Goal: Find specific page/section: Find specific page/section

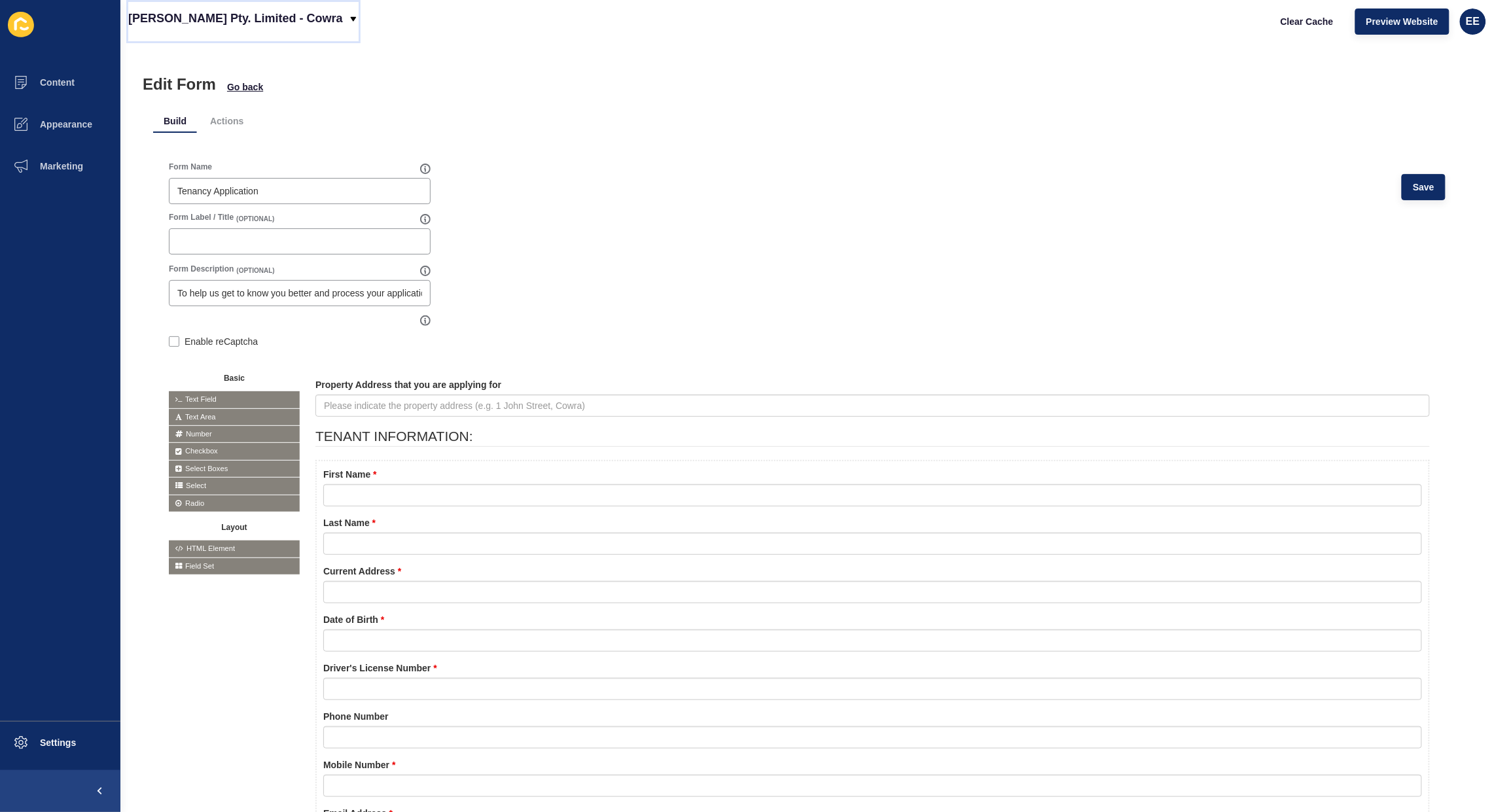
click at [266, 25] on p "[PERSON_NAME] Pty. Limited - Cowra" at bounding box center [236, 18] width 215 height 33
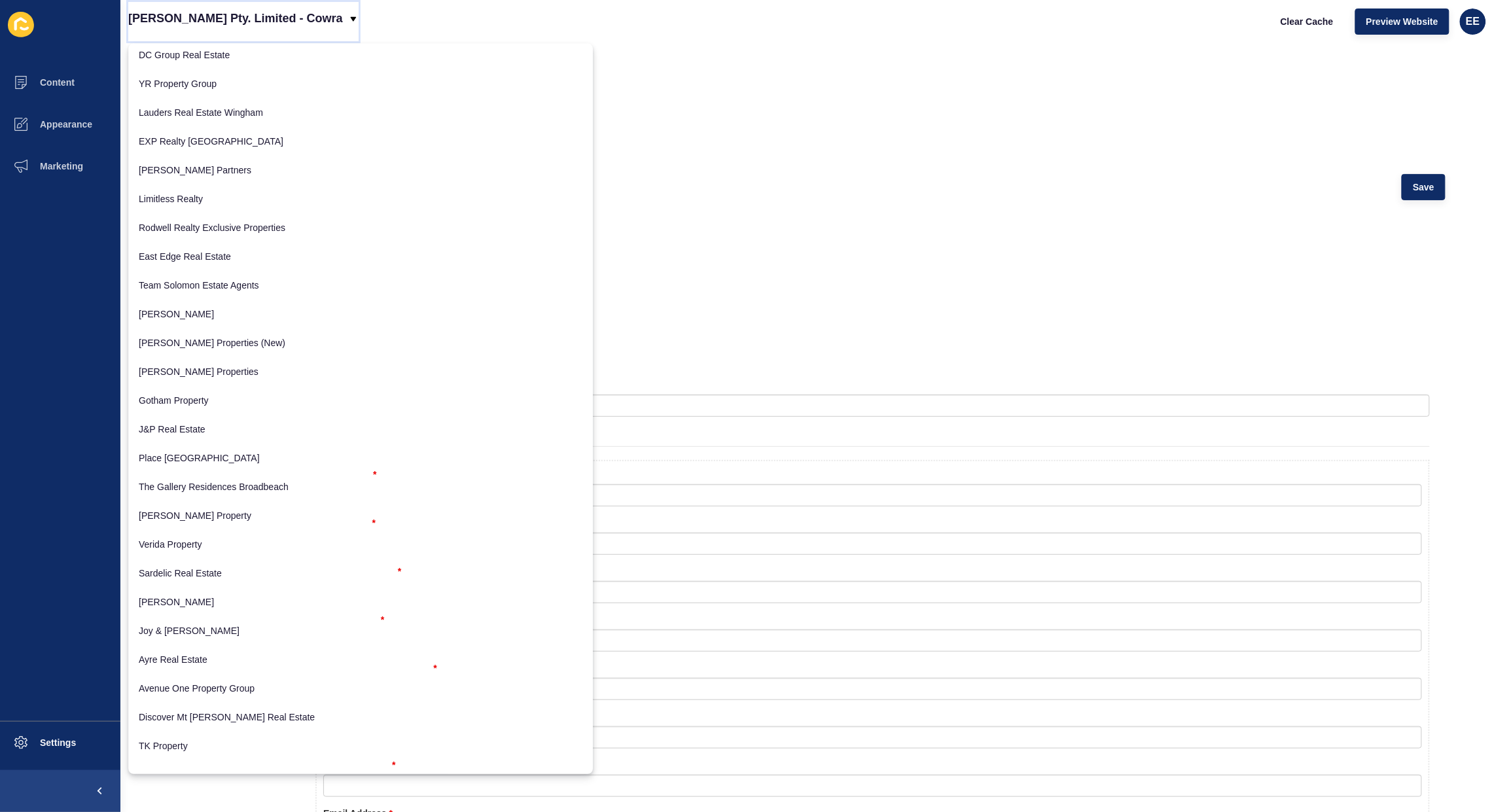
scroll to position [1006, 0]
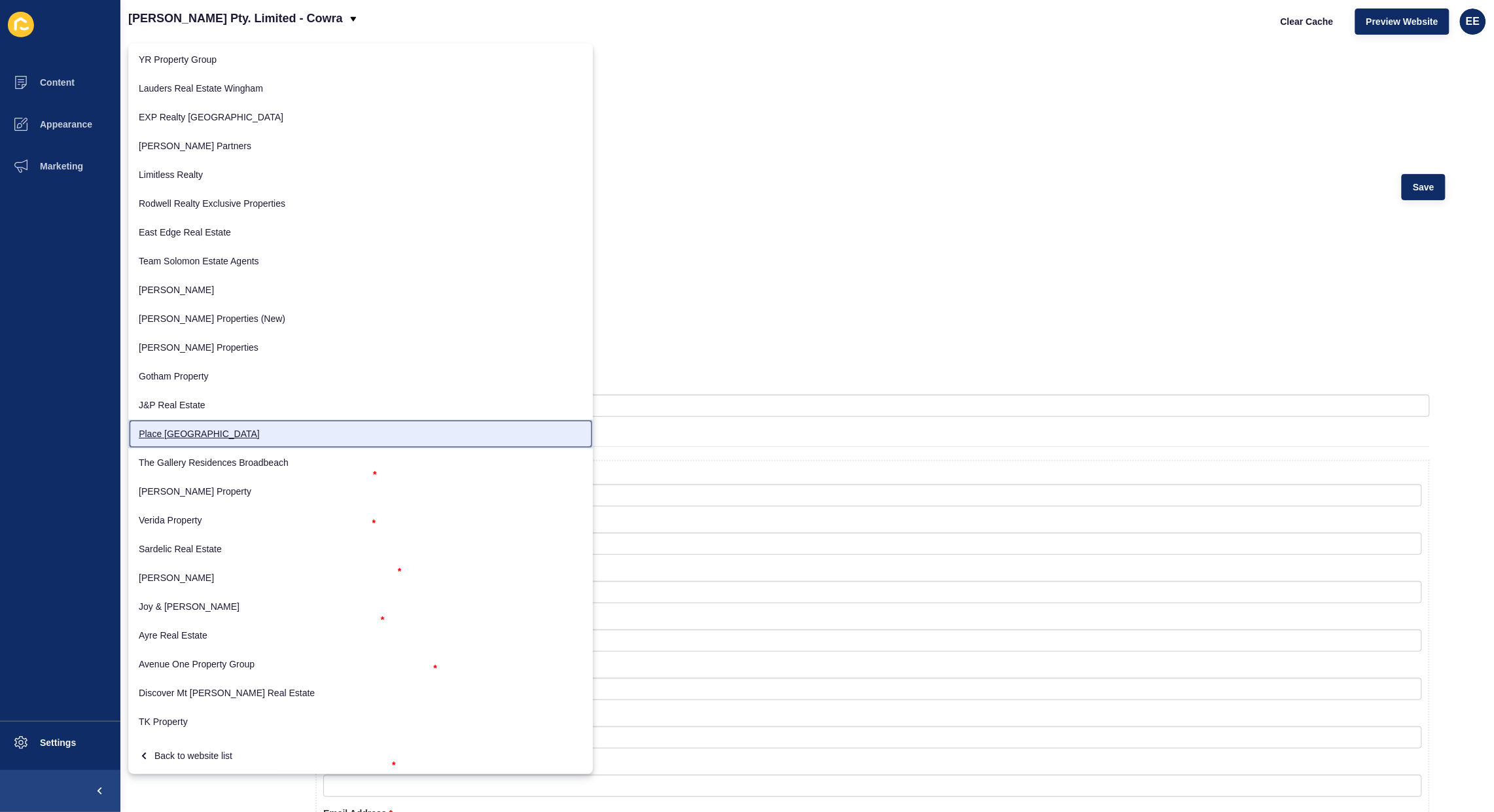
click at [174, 433] on link "Place [GEOGRAPHIC_DATA]" at bounding box center [361, 434] width 465 height 28
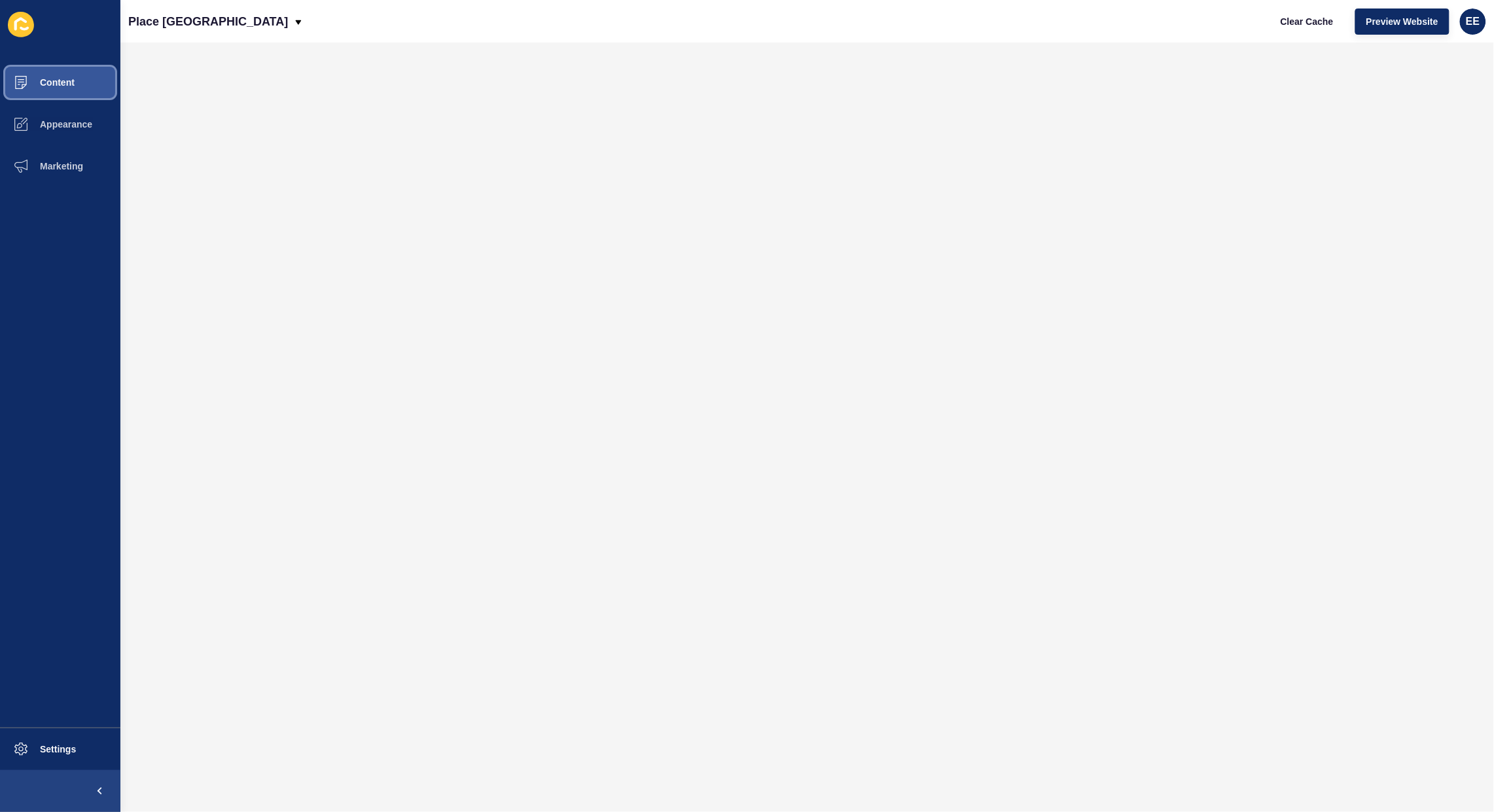
click at [54, 77] on span "Content" at bounding box center [37, 82] width 77 height 11
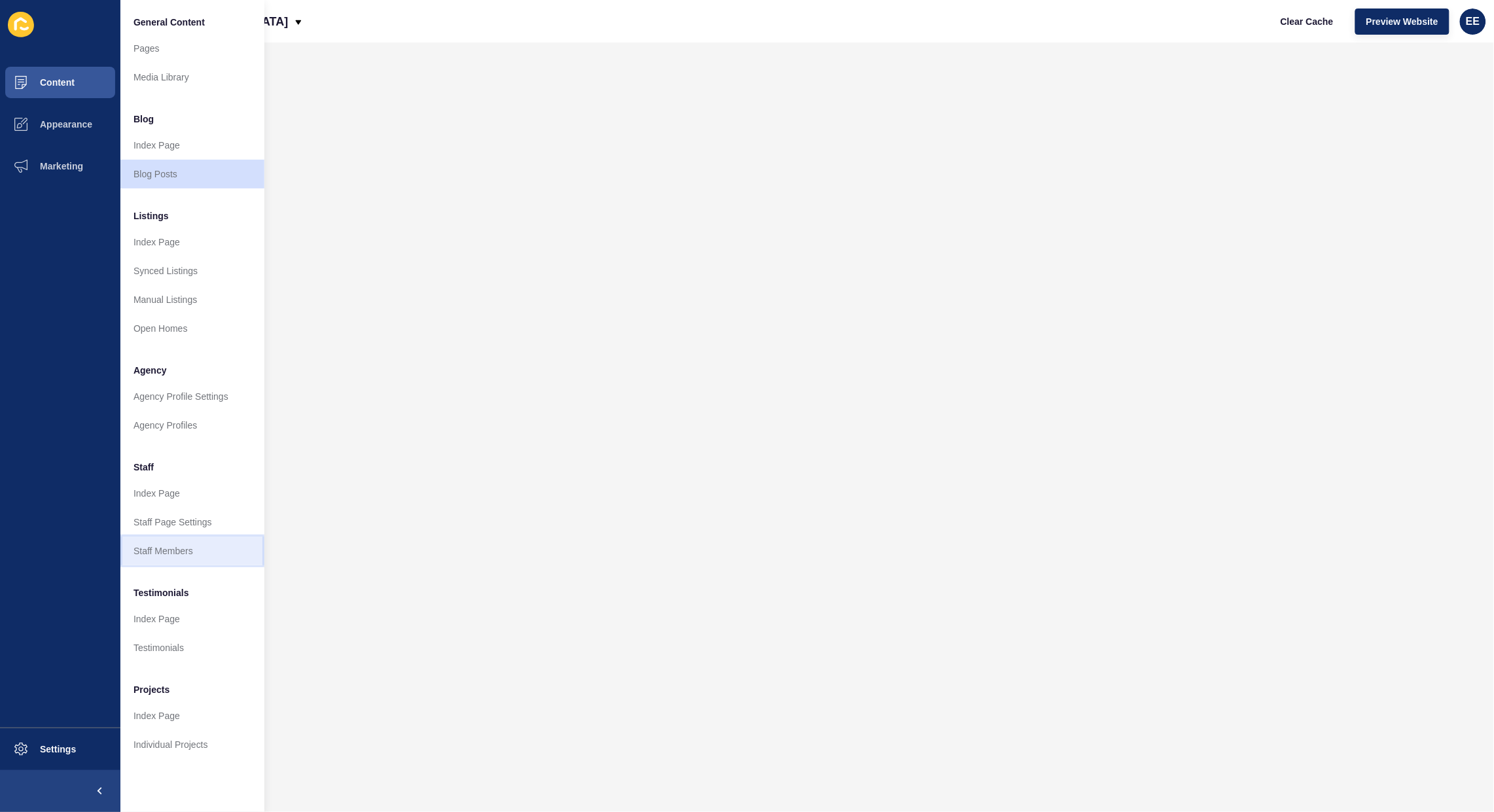
click at [148, 545] on link "Staff Members" at bounding box center [192, 551] width 144 height 28
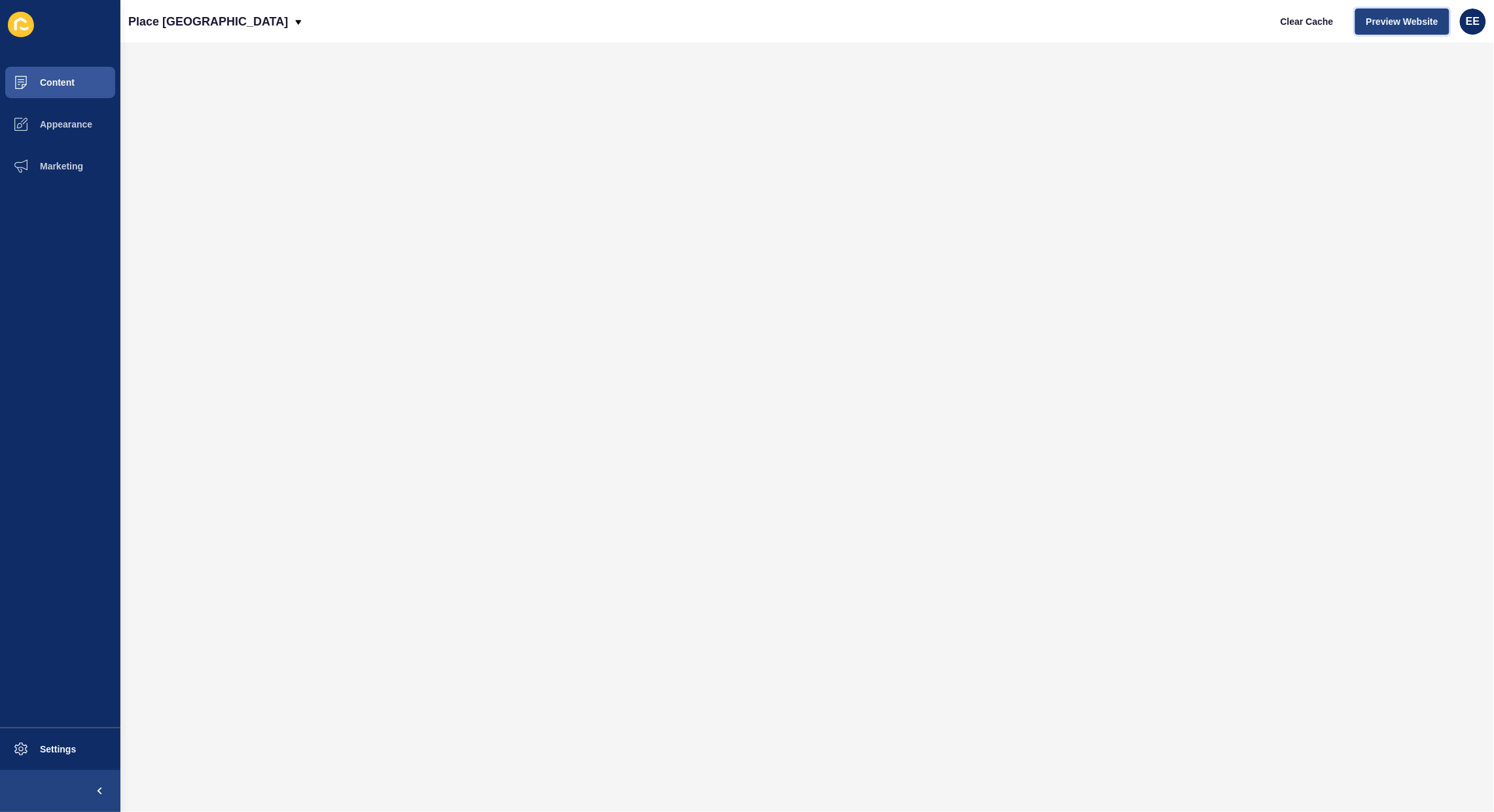
click at [1404, 26] on span "Preview Website" at bounding box center [1402, 22] width 72 height 13
drag, startPoint x: 43, startPoint y: 75, endPoint x: 109, endPoint y: 80, distance: 66.2
click at [43, 75] on button "Content" at bounding box center [60, 83] width 120 height 42
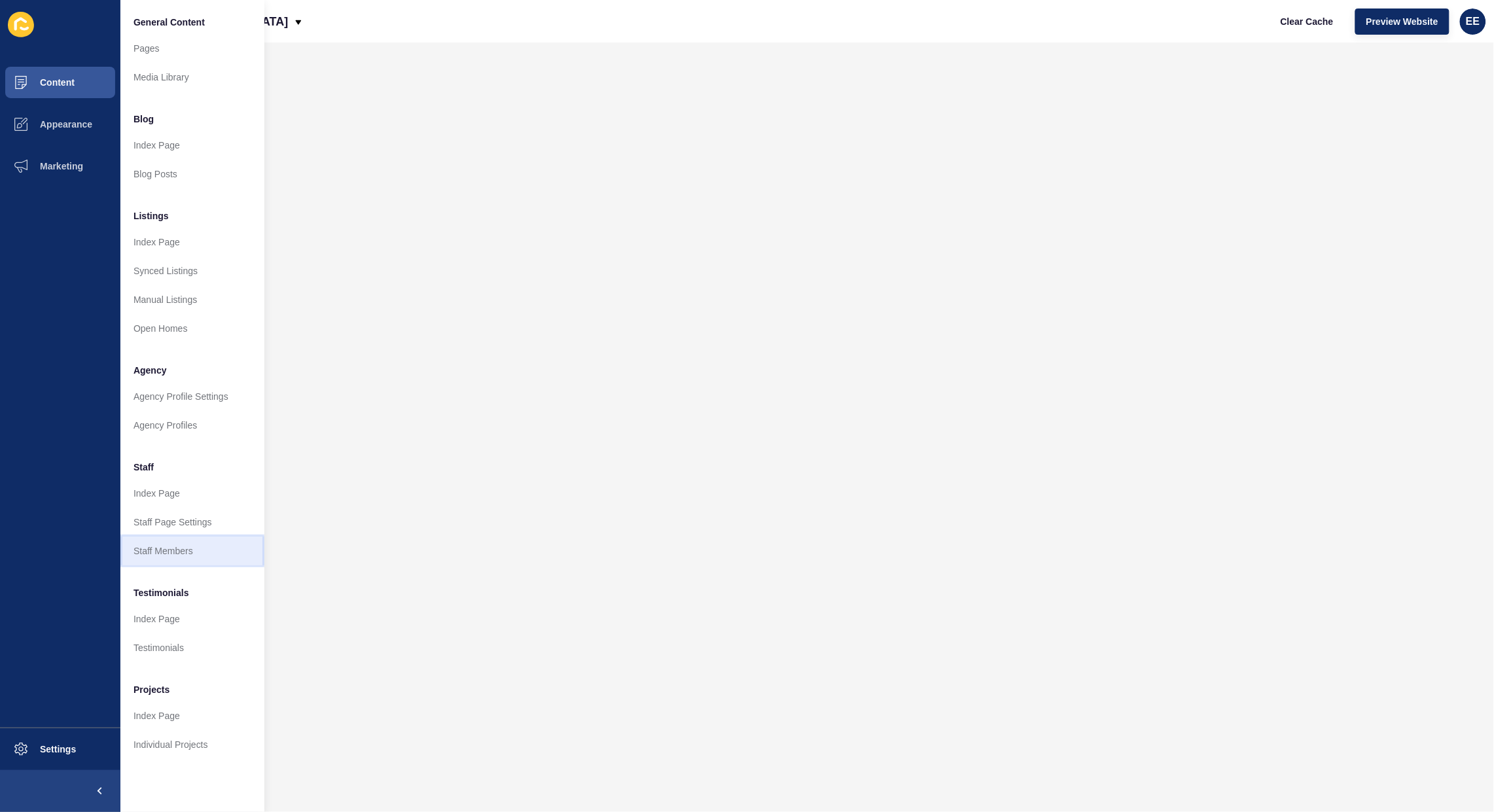
drag, startPoint x: 165, startPoint y: 554, endPoint x: 195, endPoint y: 546, distance: 31.0
click at [168, 554] on link "Staff Members" at bounding box center [192, 551] width 144 height 28
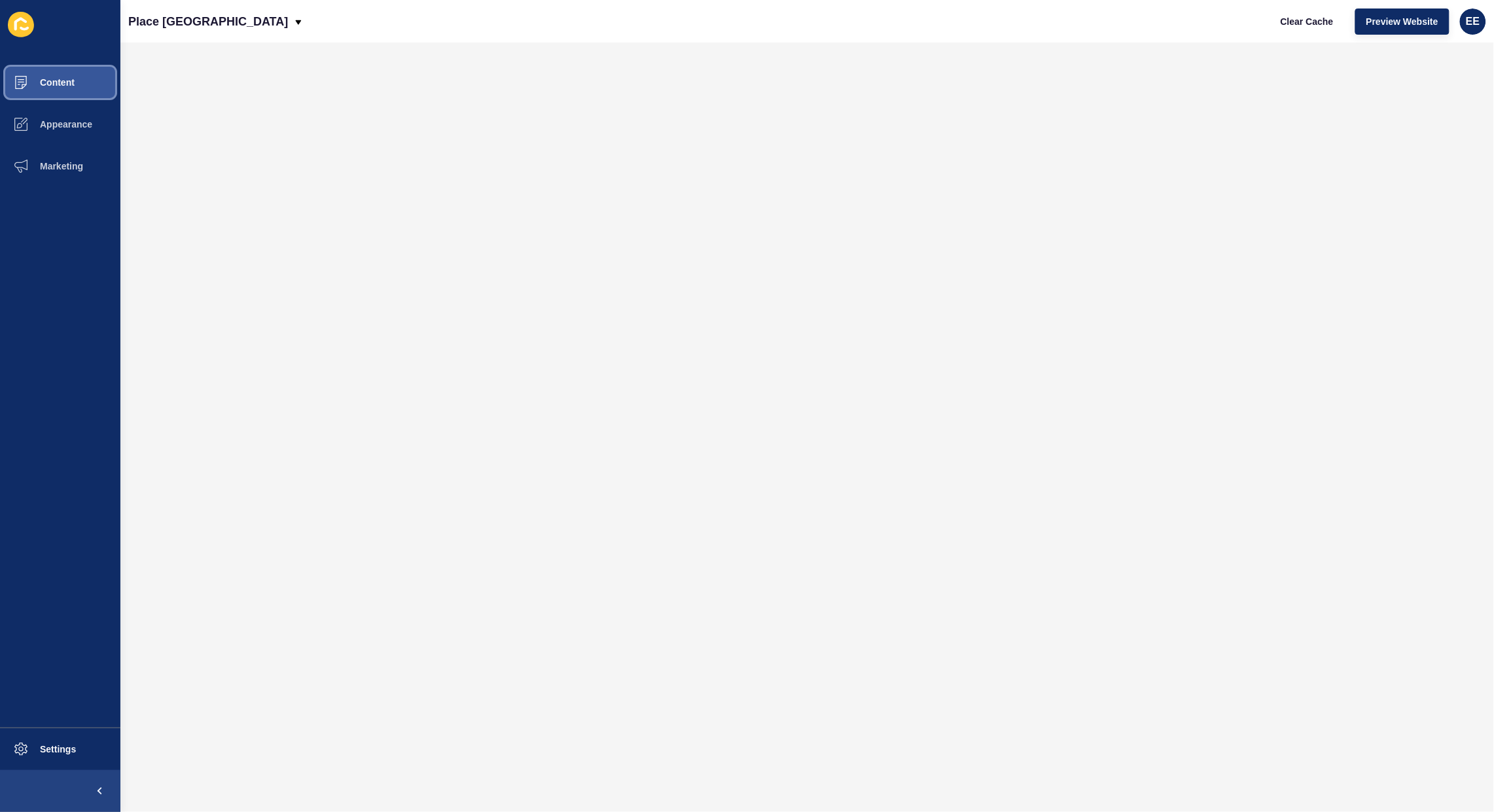
click at [63, 82] on span "Content" at bounding box center [37, 82] width 77 height 11
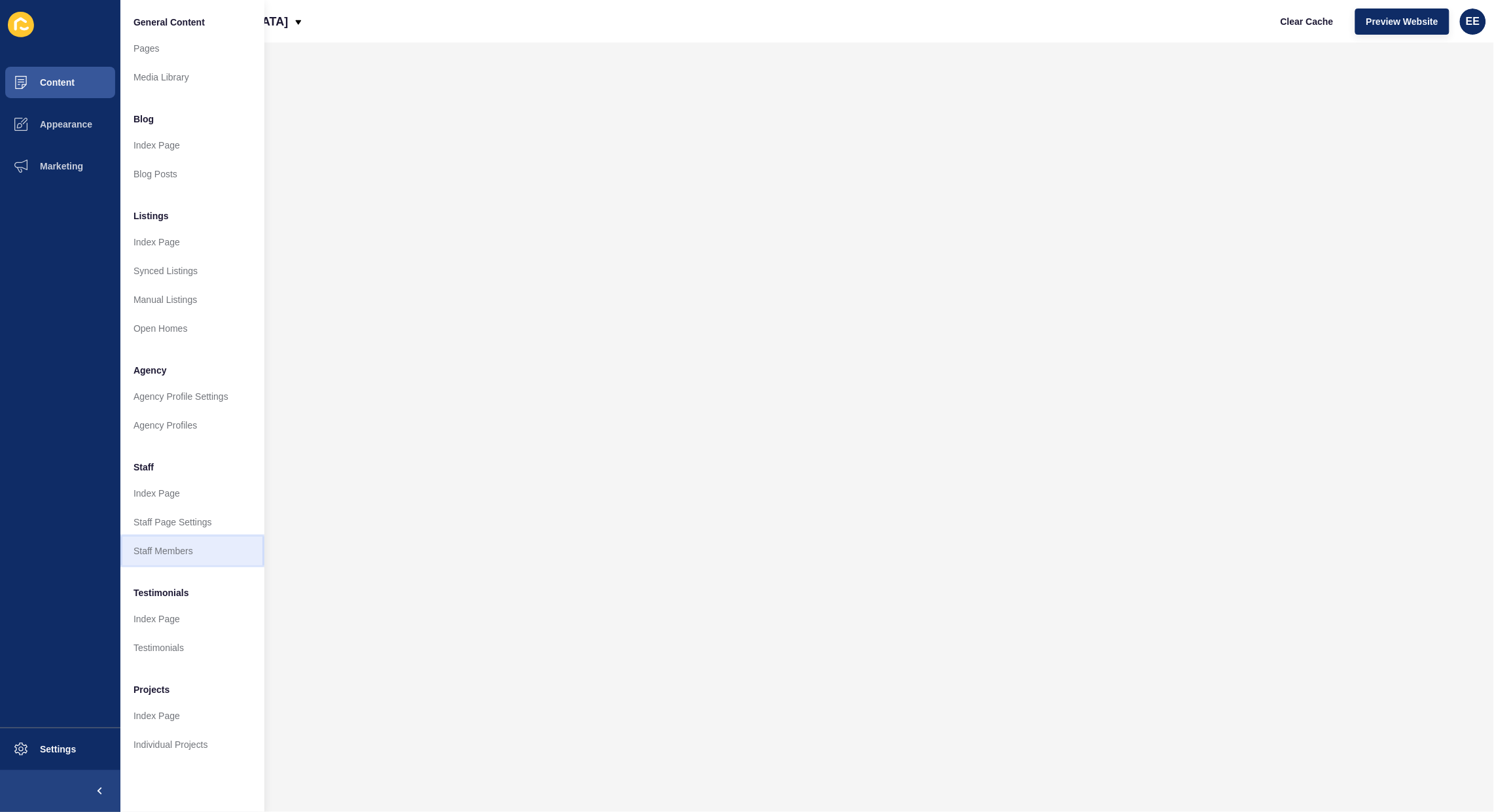
click at [198, 548] on link "Staff Members" at bounding box center [192, 551] width 144 height 28
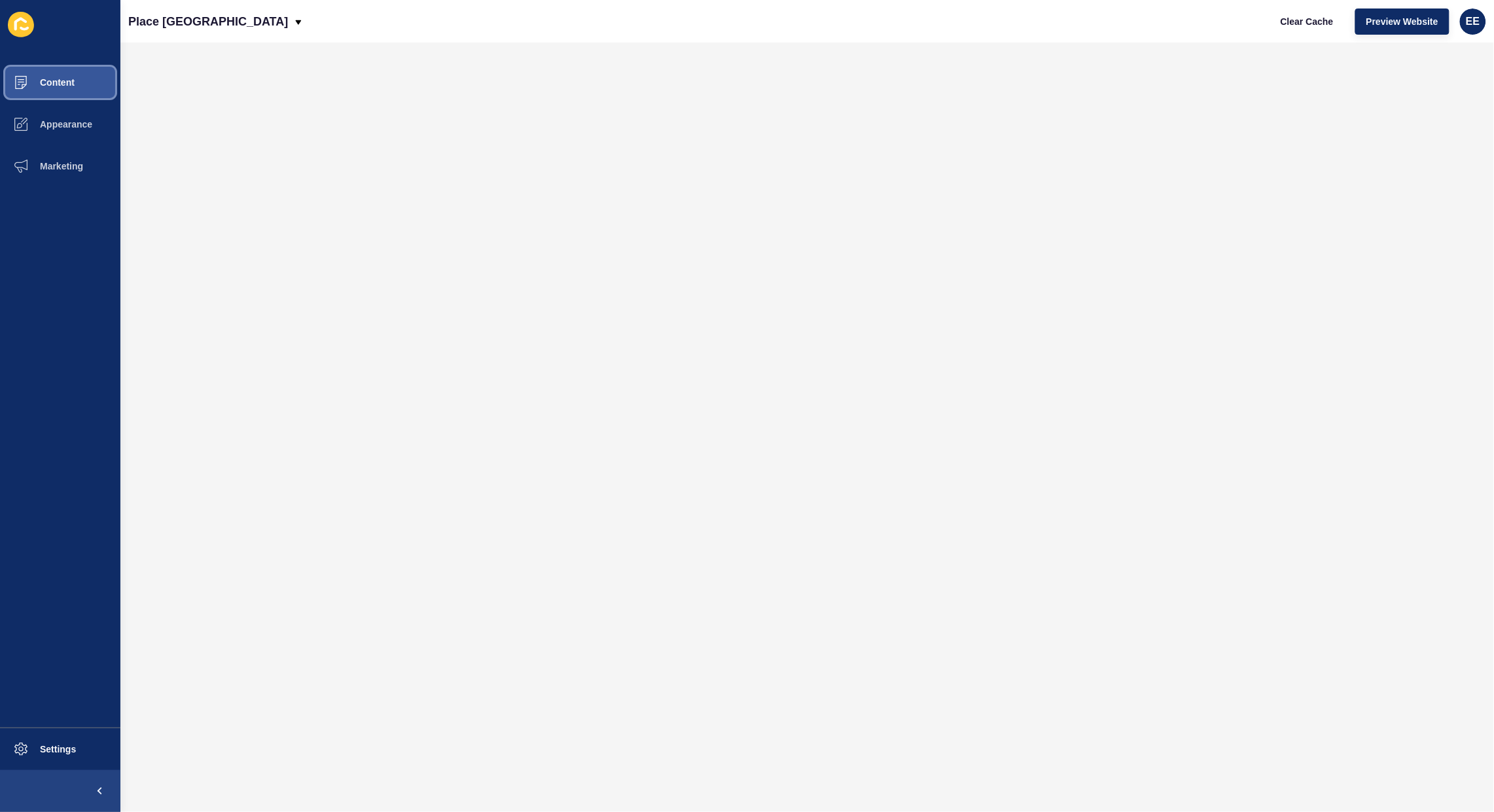
click at [48, 79] on span "Content" at bounding box center [37, 82] width 77 height 11
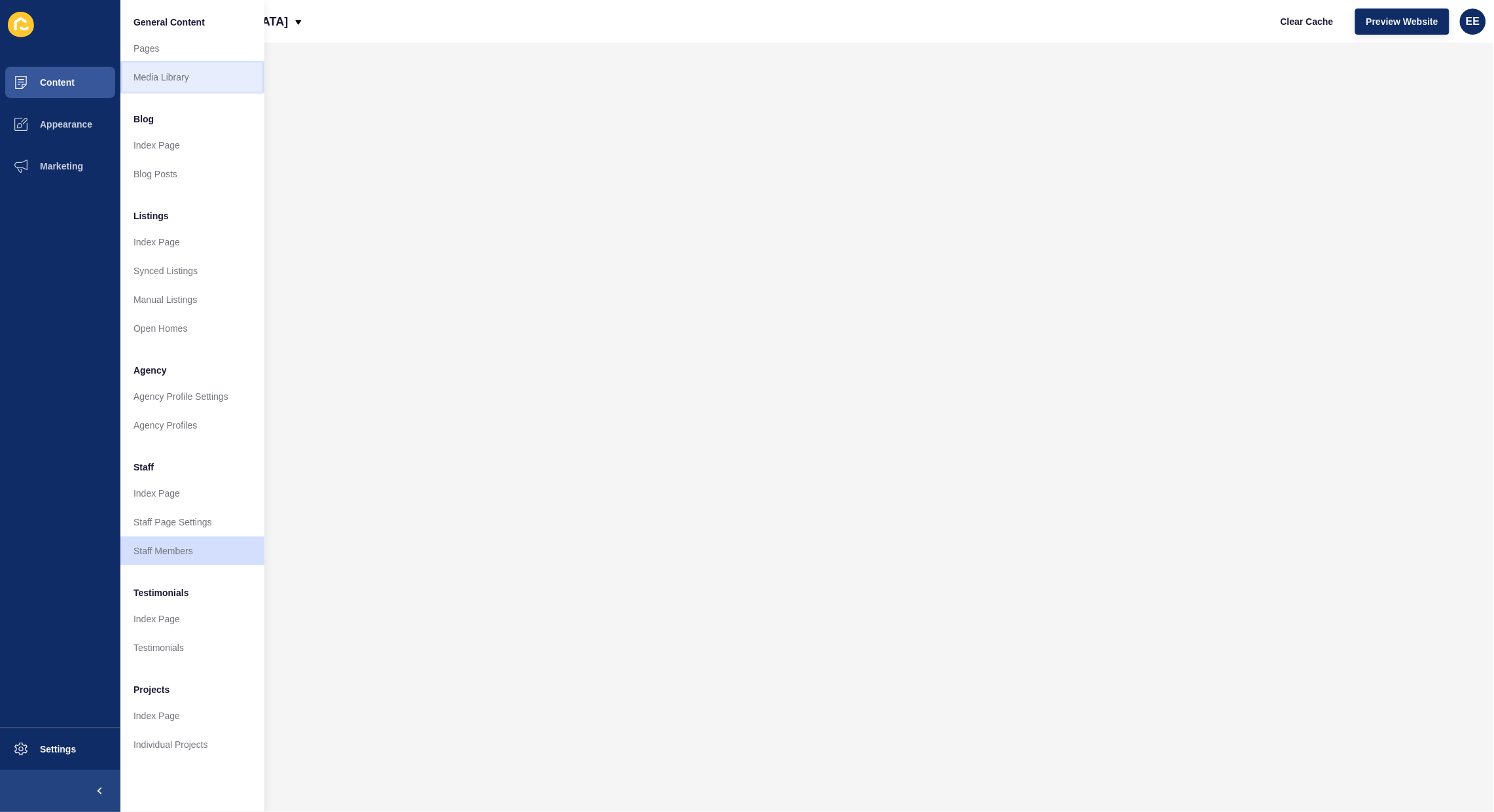
click at [169, 80] on link "Media Library" at bounding box center [192, 77] width 144 height 28
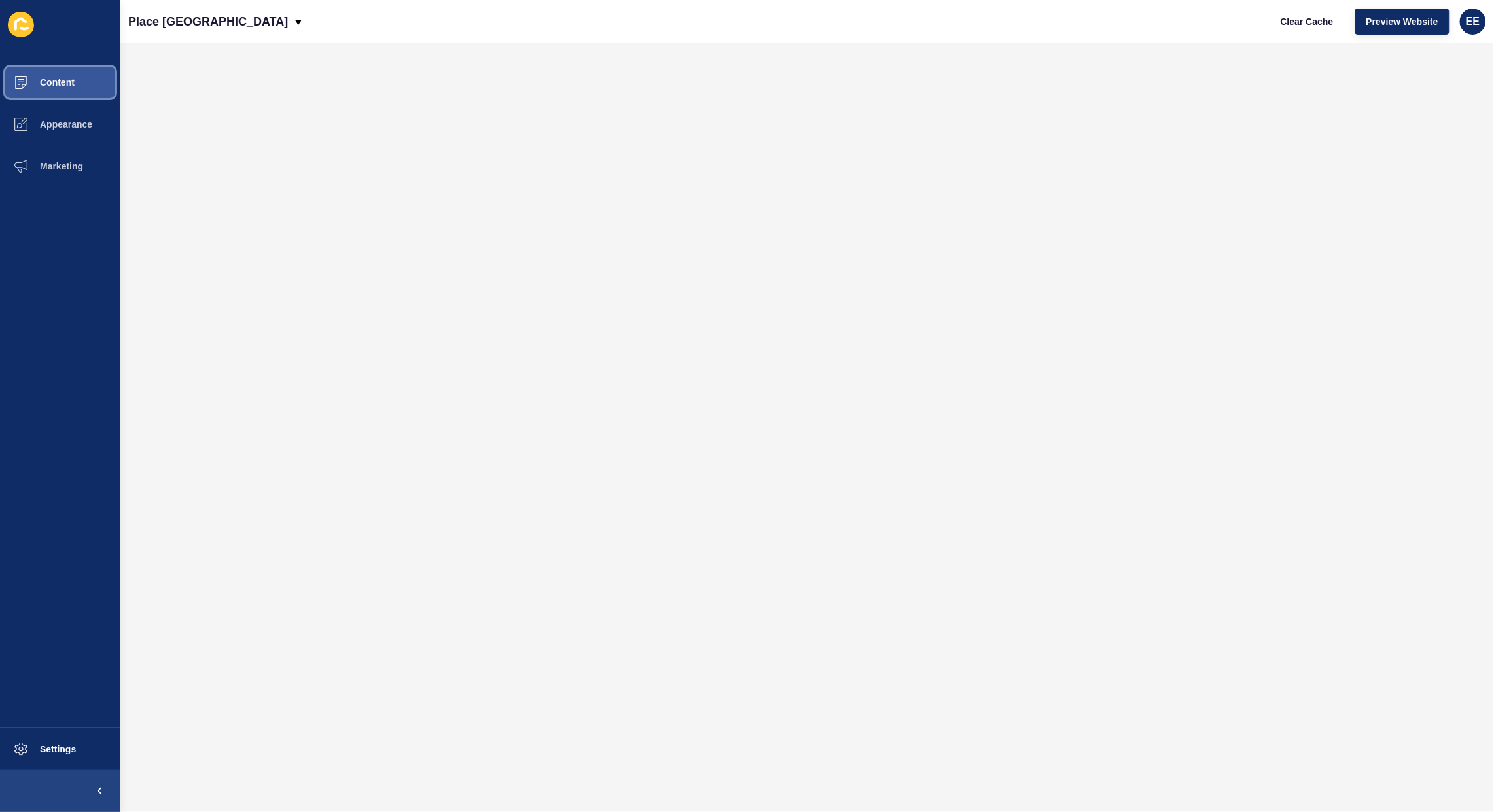
click at [79, 89] on button "Content" at bounding box center [60, 83] width 120 height 42
